Goal: Register for event/course

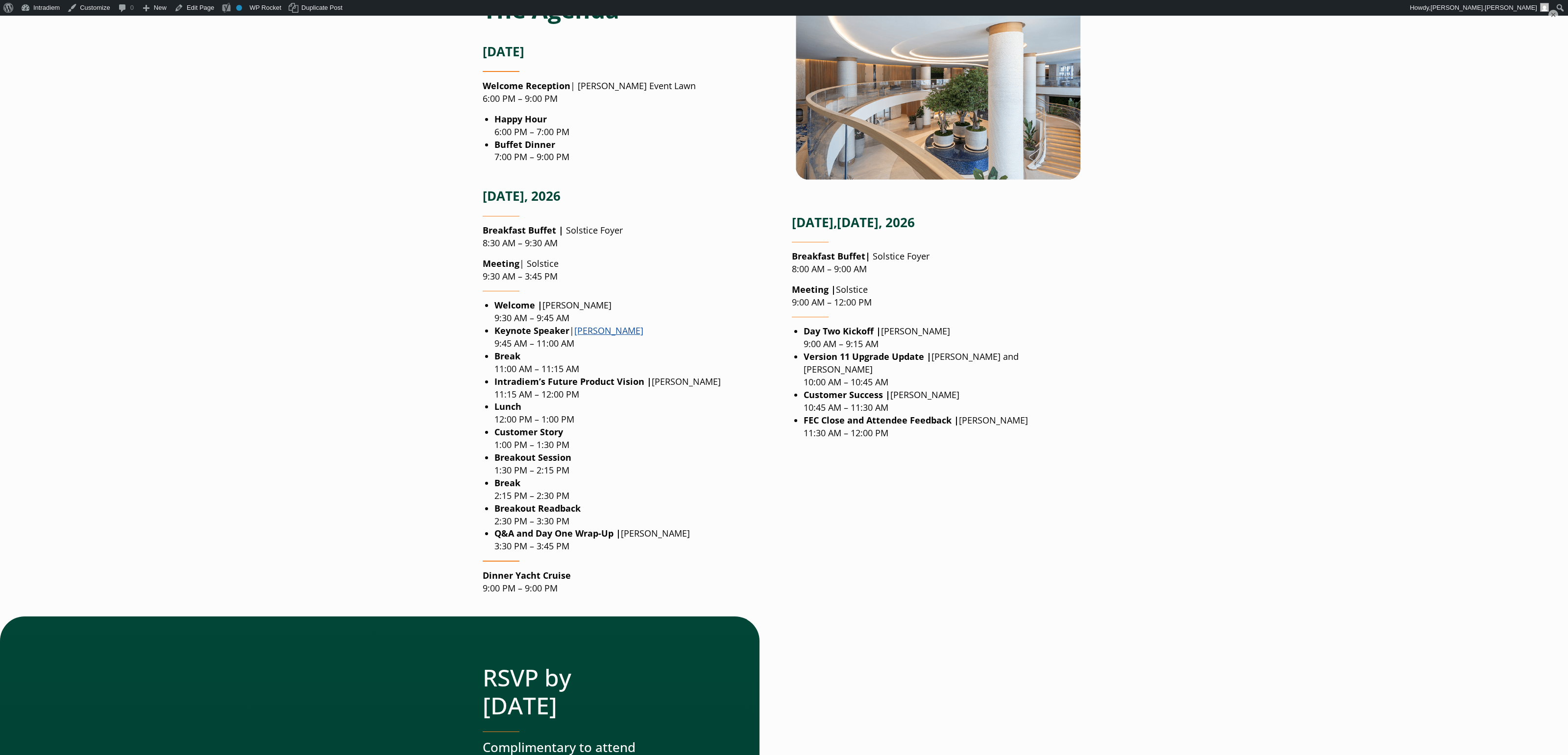
scroll to position [1096, 0]
click at [1164, 246] on main "Forefront Executive Council [GEOGRAPHIC_DATA] Opal Sol [GEOGRAPHIC_DATA] [STREE…" at bounding box center [784, 279] width 1568 height 2425
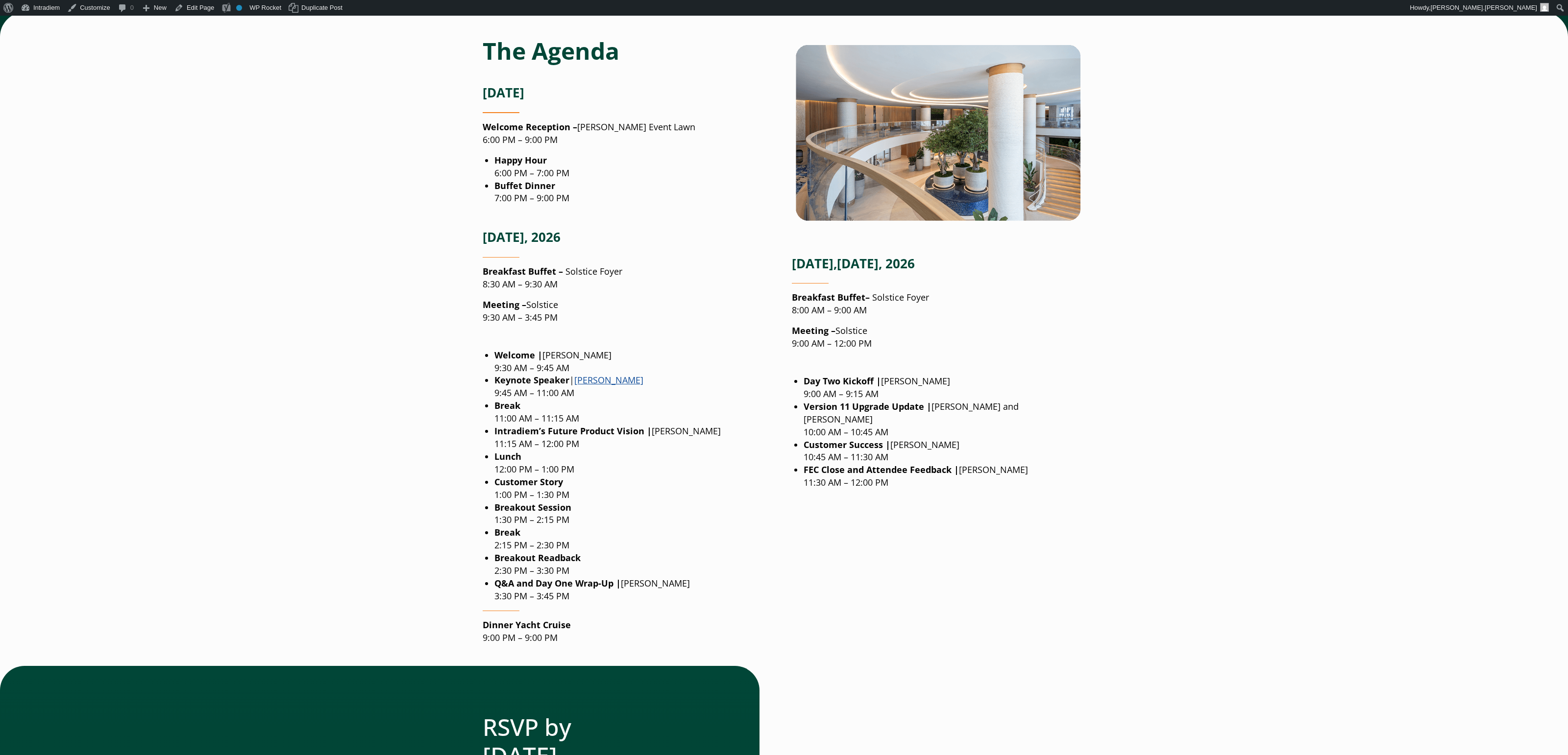
scroll to position [1020, 0]
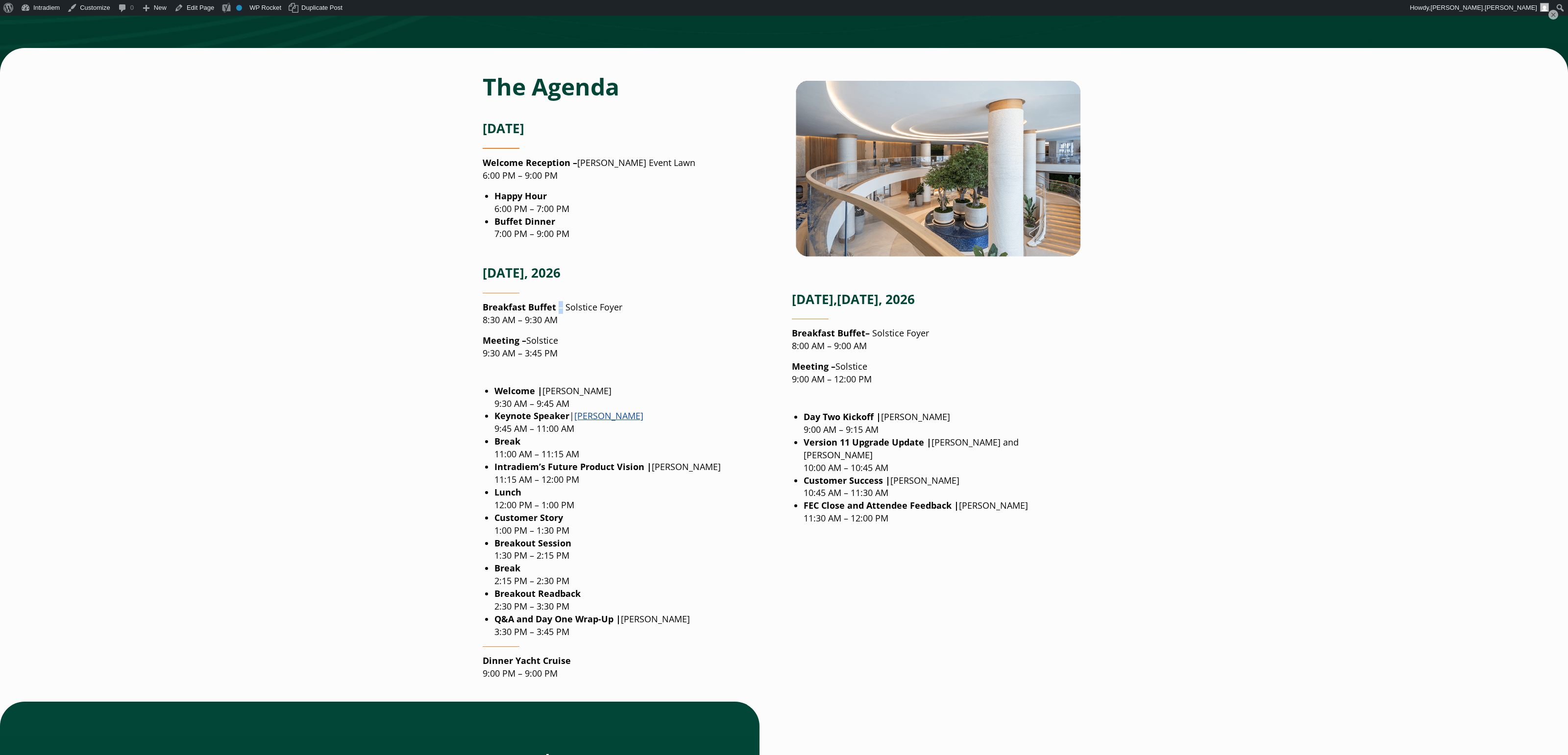
drag, startPoint x: 558, startPoint y: 308, endPoint x: 565, endPoint y: 310, distance: 7.3
click at [560, 308] on strong "Breakfast Buffet –" at bounding box center [524, 307] width 83 height 12
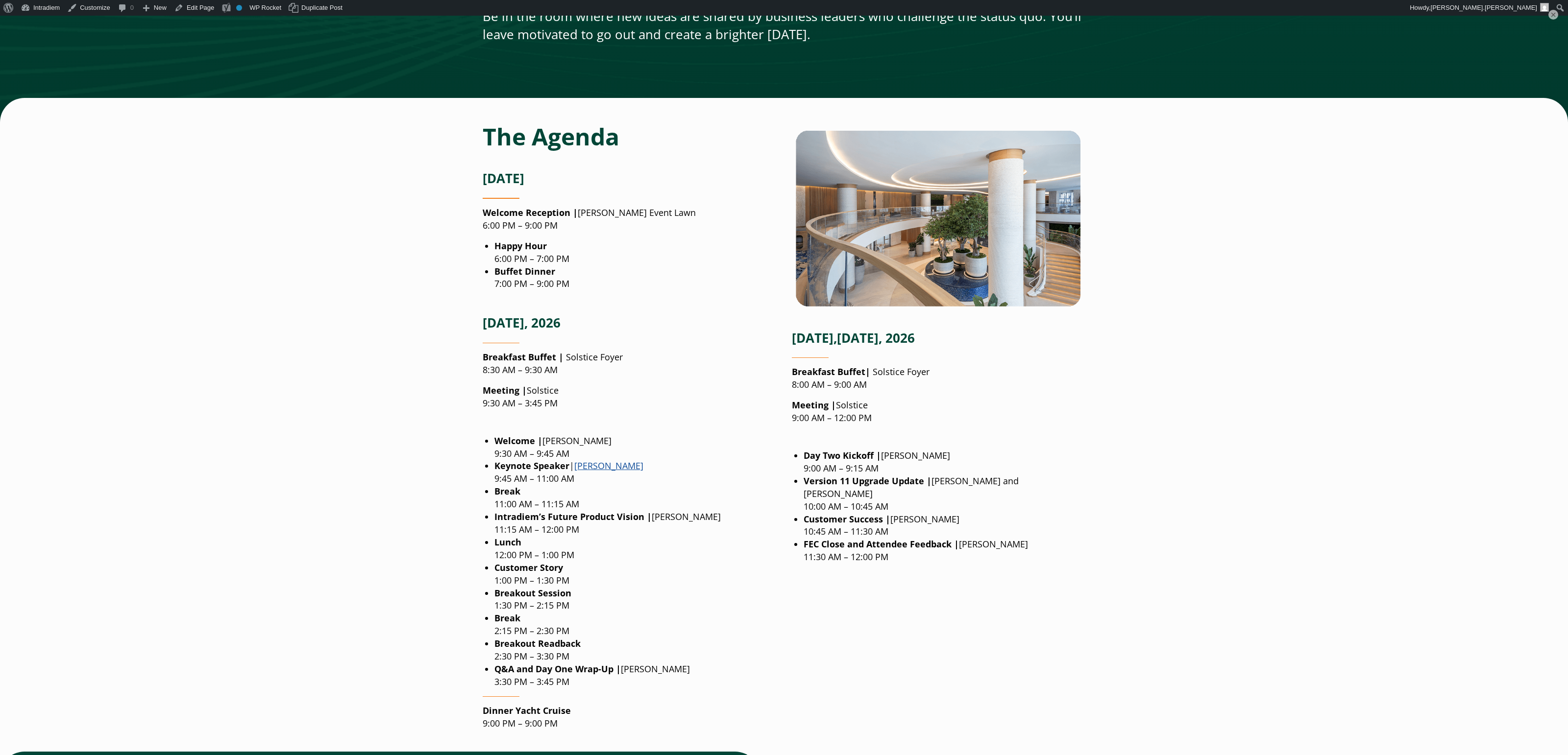
scroll to position [975, 0]
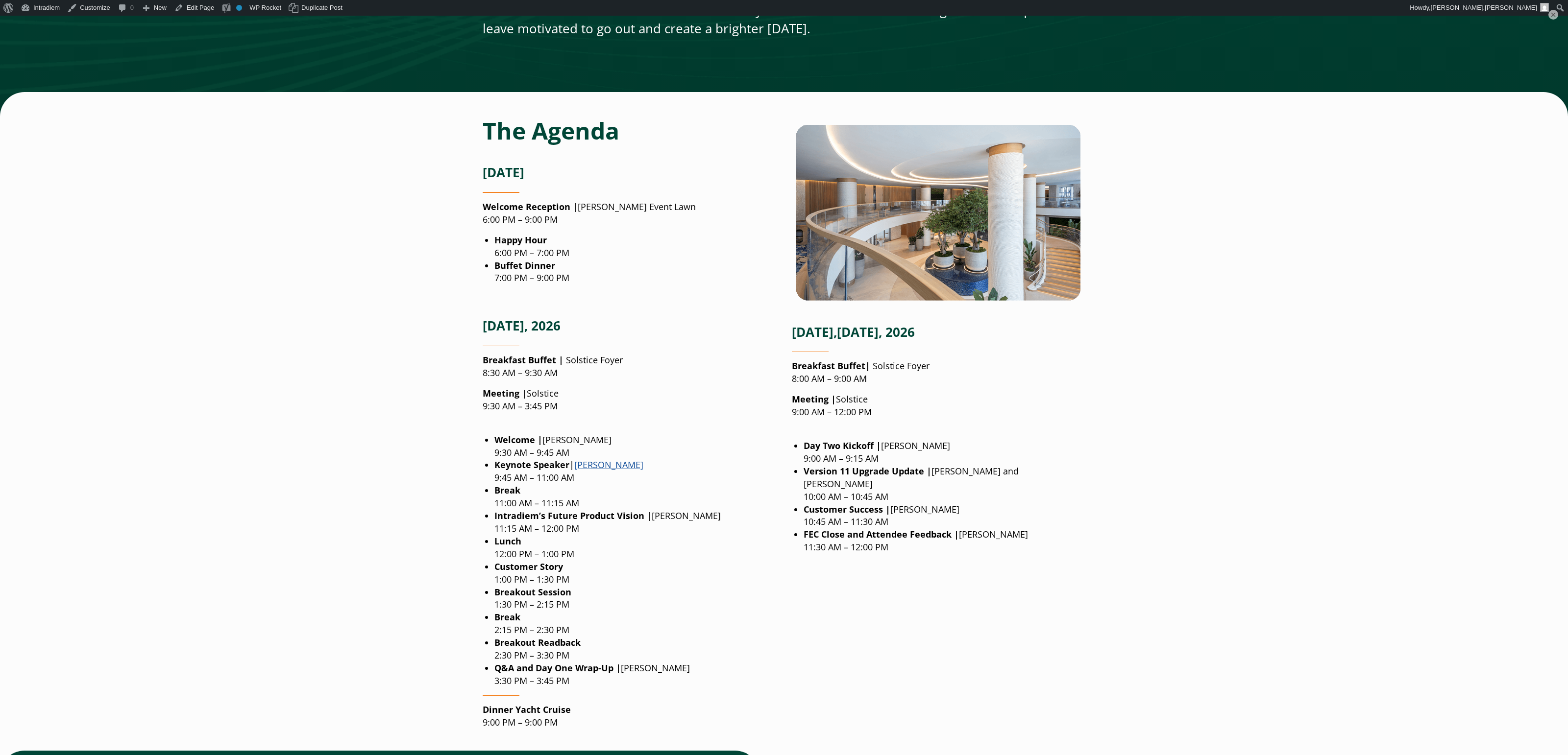
scroll to position [1029, 0]
